Goal: Information Seeking & Learning: Learn about a topic

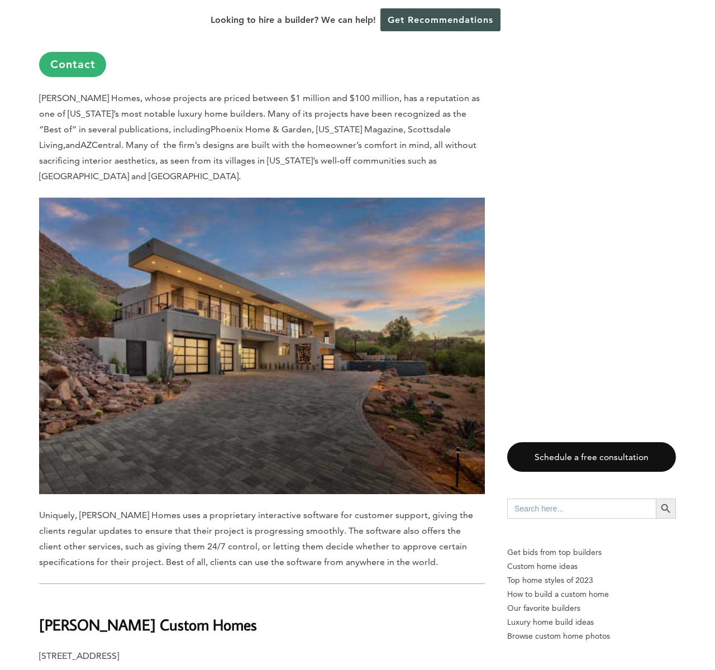
scroll to position [1200, 0]
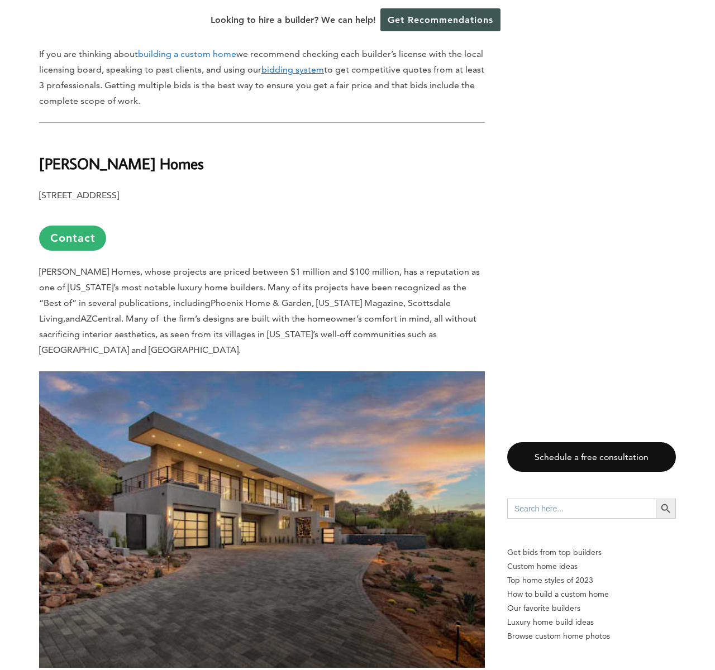
scroll to position [1190, 0]
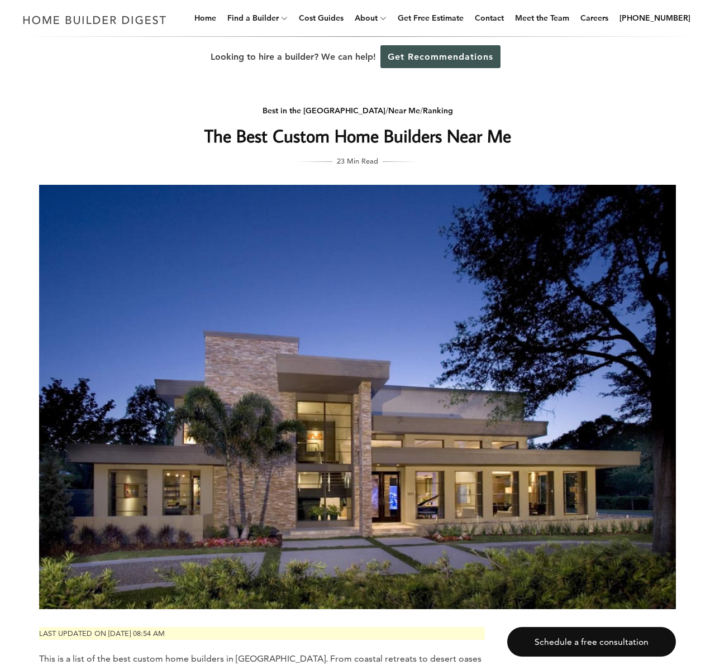
click at [158, 98] on div "Best in the United States / Near Me / Ranking The Best Custom Home Builders Nea…" at bounding box center [358, 131] width 446 height 72
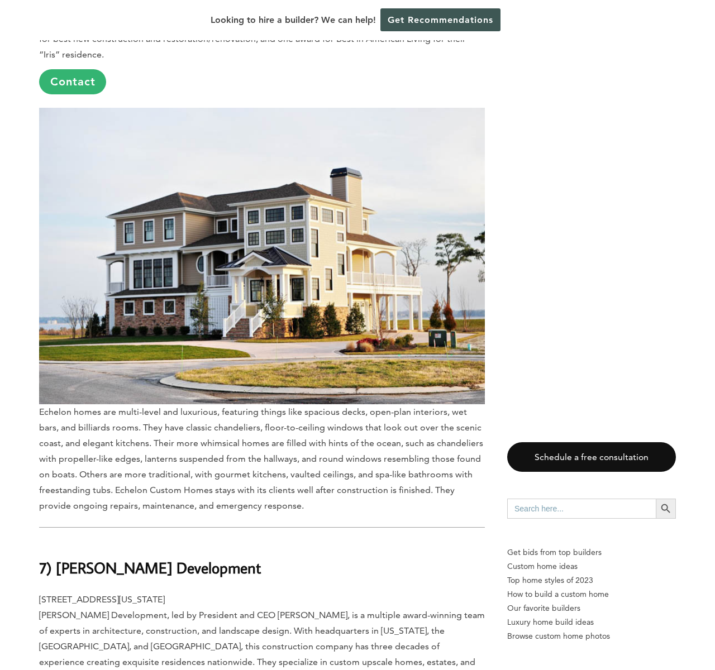
scroll to position [8877, 0]
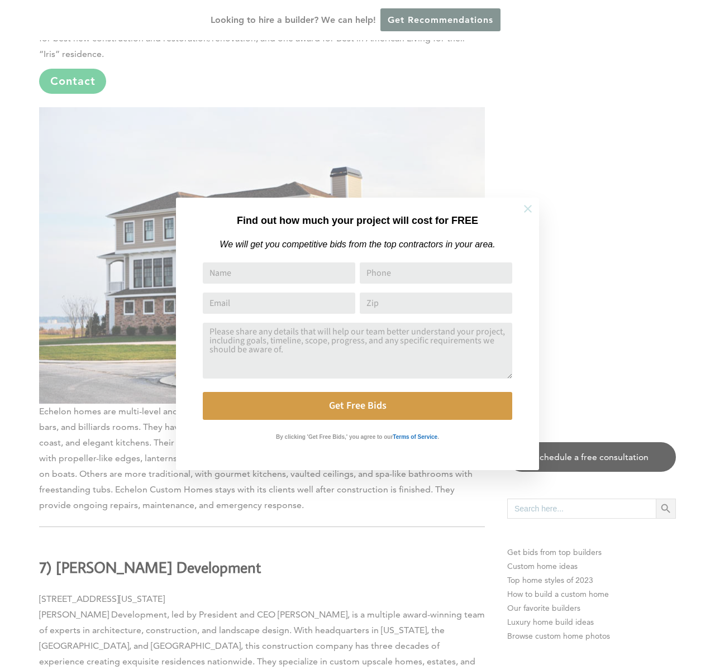
click at [527, 206] on icon at bounding box center [528, 209] width 12 height 12
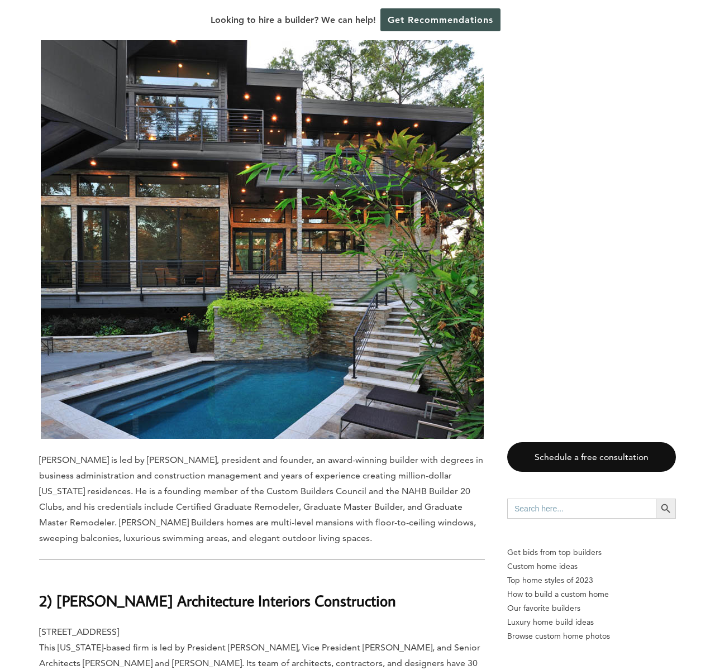
scroll to position [12450, 0]
